Goal: Task Accomplishment & Management: Manage account settings

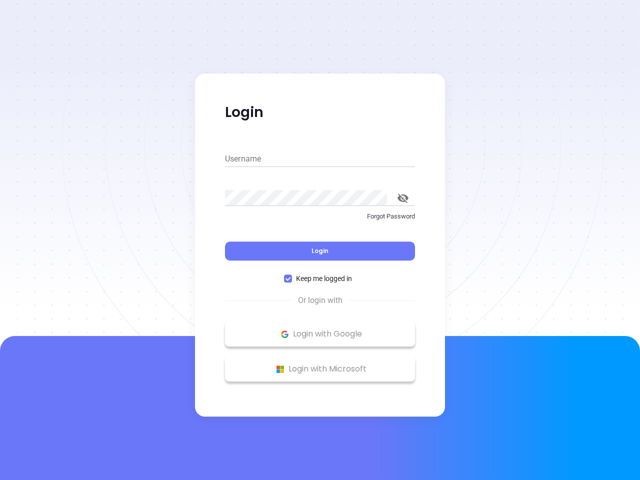
click at [320, 240] on div "Login" at bounding box center [320, 244] width 190 height 31
click at [320, 159] on input "Username" at bounding box center [320, 159] width 190 height 16
click at [403, 198] on icon "toggle password visibility" at bounding box center [402, 197] width 11 height 9
click at [320, 251] on span "Login" at bounding box center [319, 250] width 17 height 8
click at [320, 278] on span "Keep me logged in" at bounding box center [324, 278] width 64 height 11
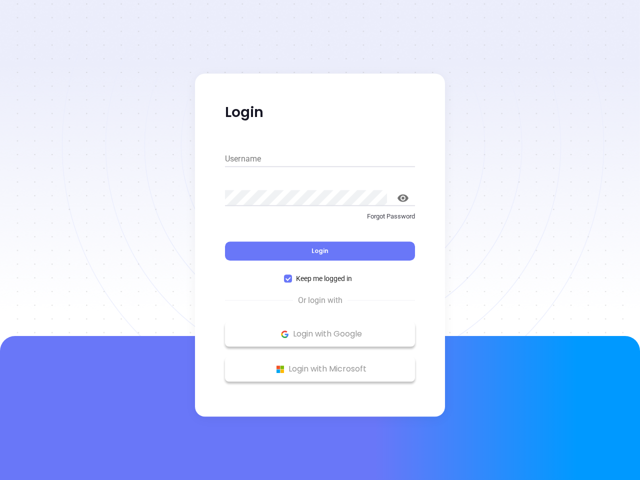
click at [292, 278] on input "Keep me logged in" at bounding box center [288, 278] width 8 height 8
checkbox input "false"
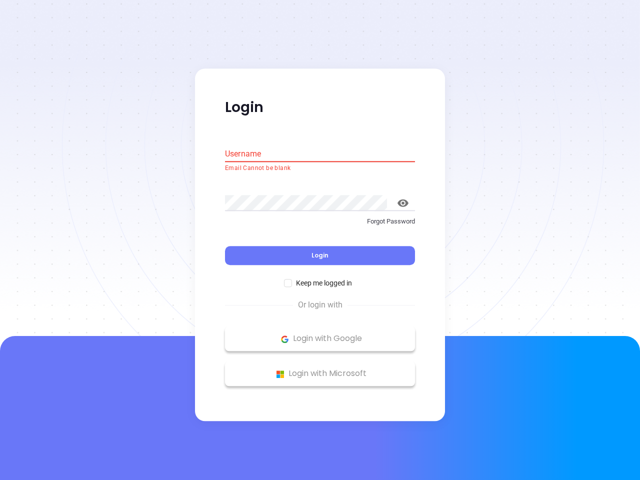
click at [320, 334] on p "Login with Google" at bounding box center [320, 338] width 180 height 15
click at [320, 369] on p "Login with Microsoft" at bounding box center [320, 373] width 180 height 15
